Goal: Information Seeking & Learning: Learn about a topic

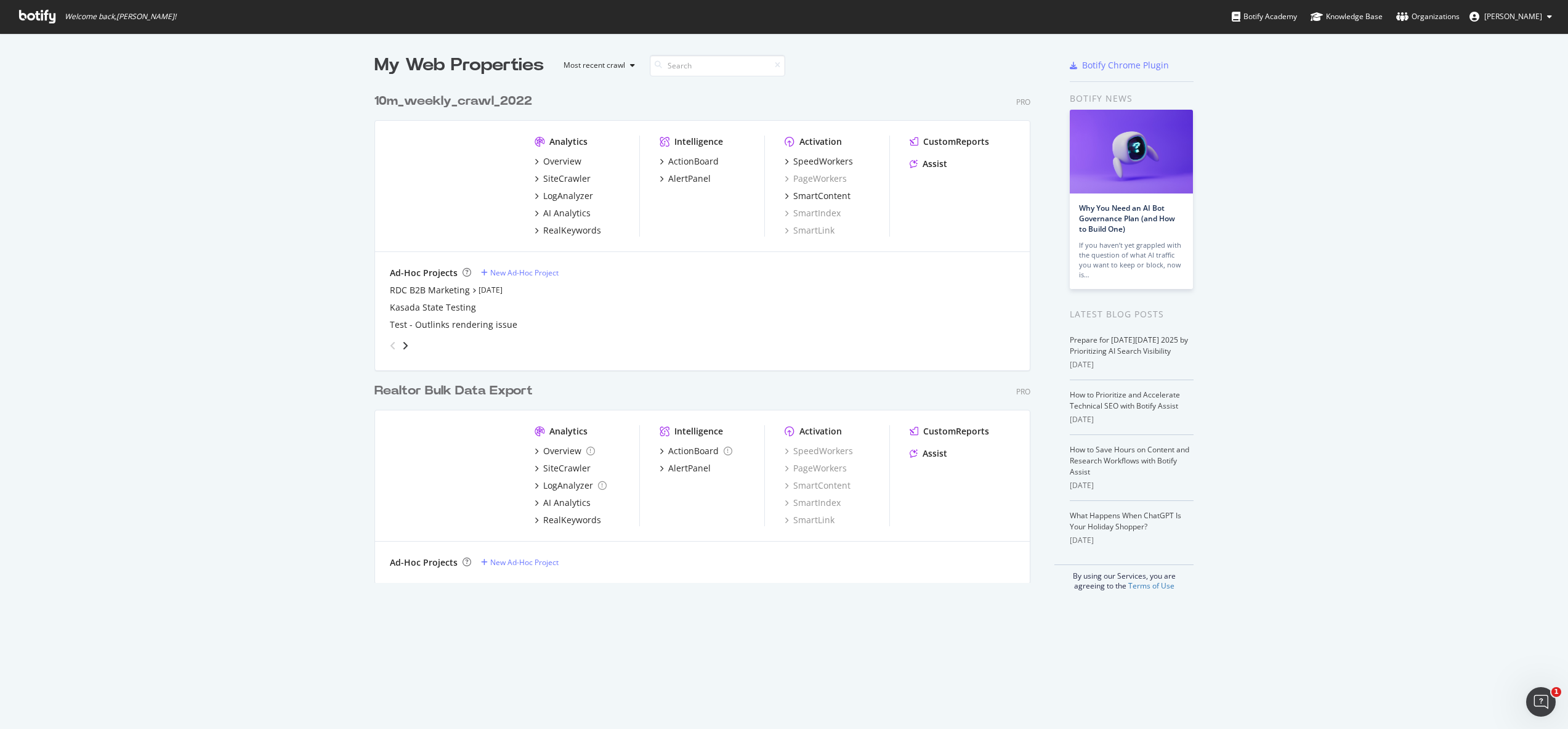
scroll to position [720, 1549]
click at [562, 516] on div "RealKeywords" at bounding box center [572, 520] width 58 height 12
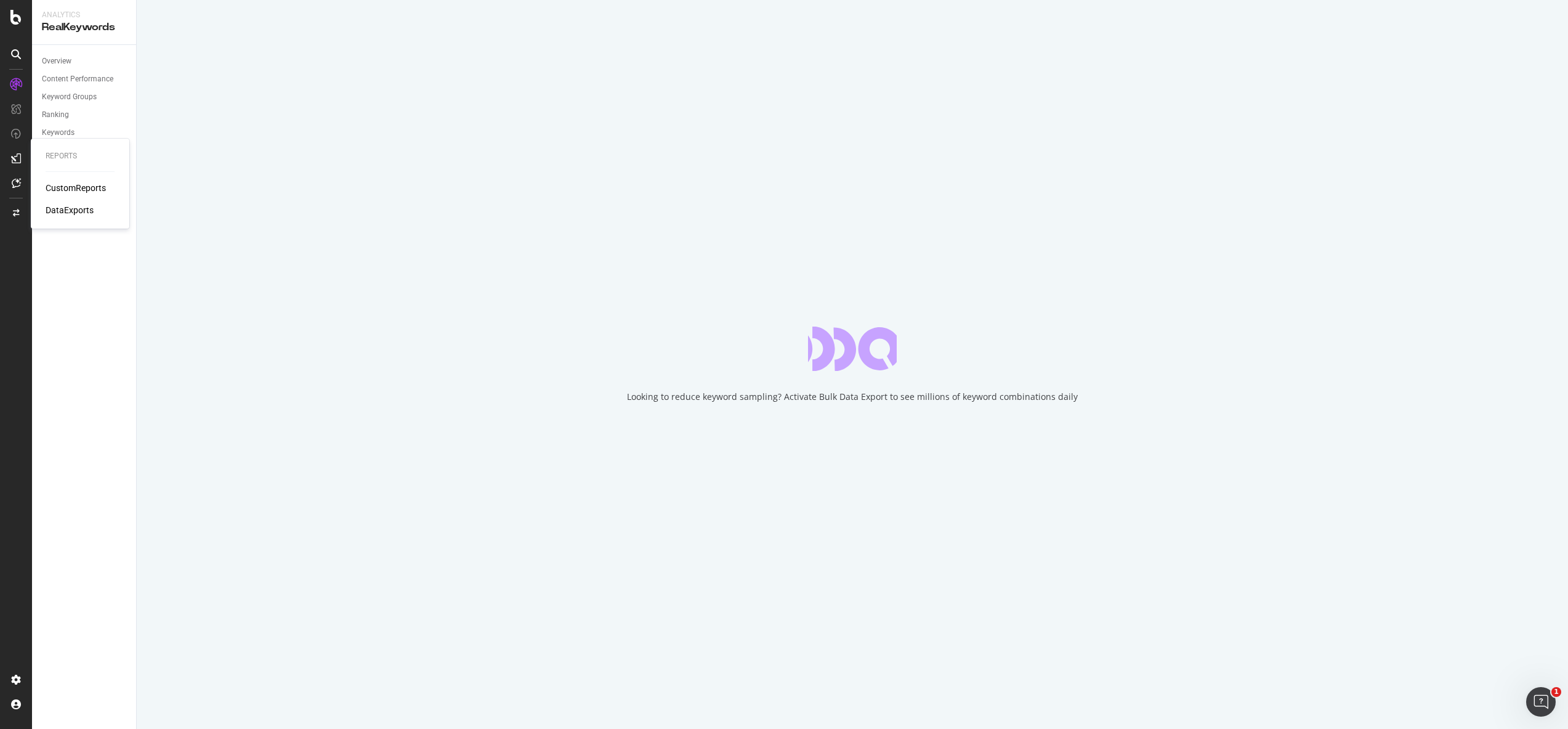
click at [76, 181] on div "Reports CustomReports DataExports" at bounding box center [80, 183] width 89 height 85
click at [79, 187] on div "CustomReports" at bounding box center [76, 188] width 60 height 12
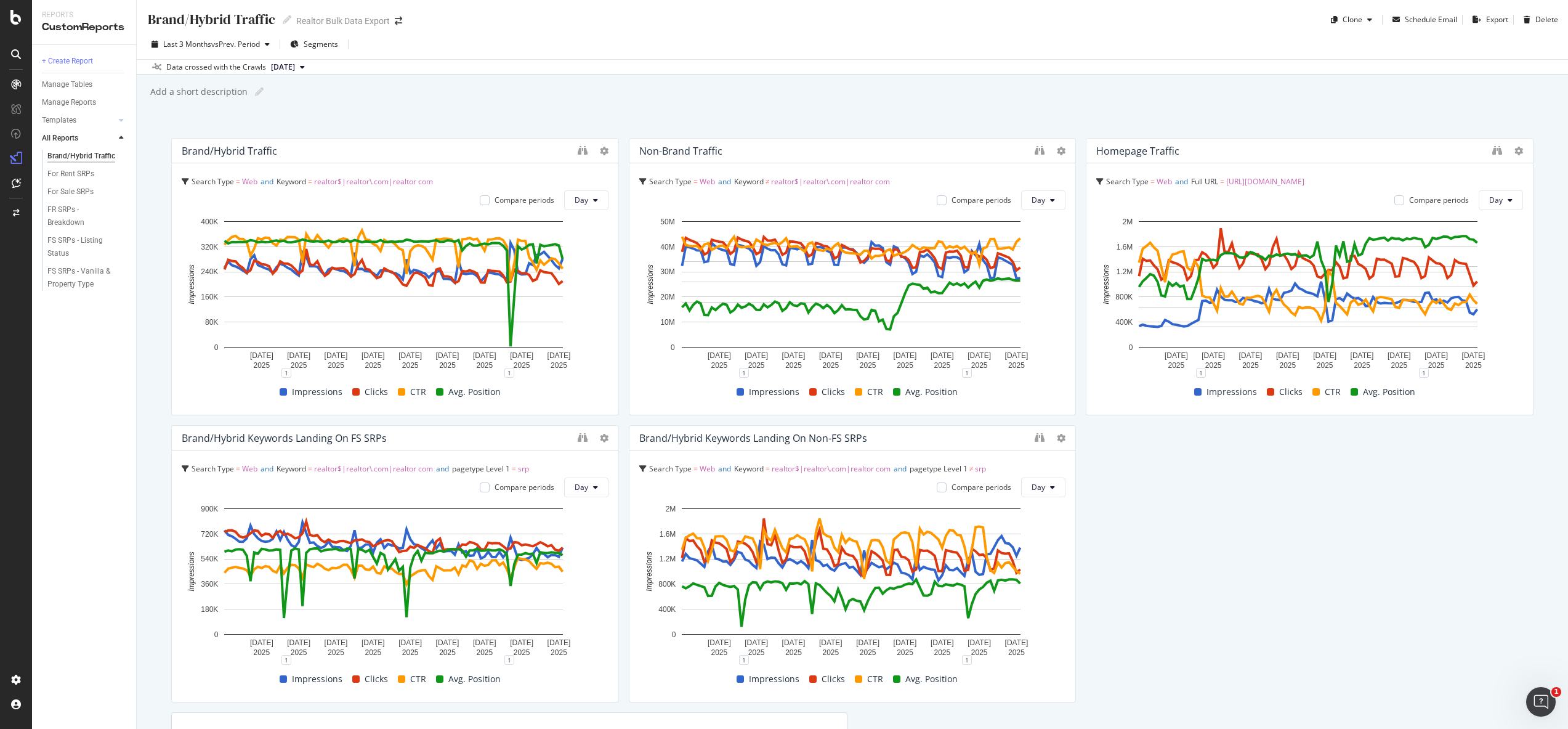
click at [466, 391] on span "Avg. Position" at bounding box center [474, 392] width 52 height 15
